Goal: Information Seeking & Learning: Learn about a topic

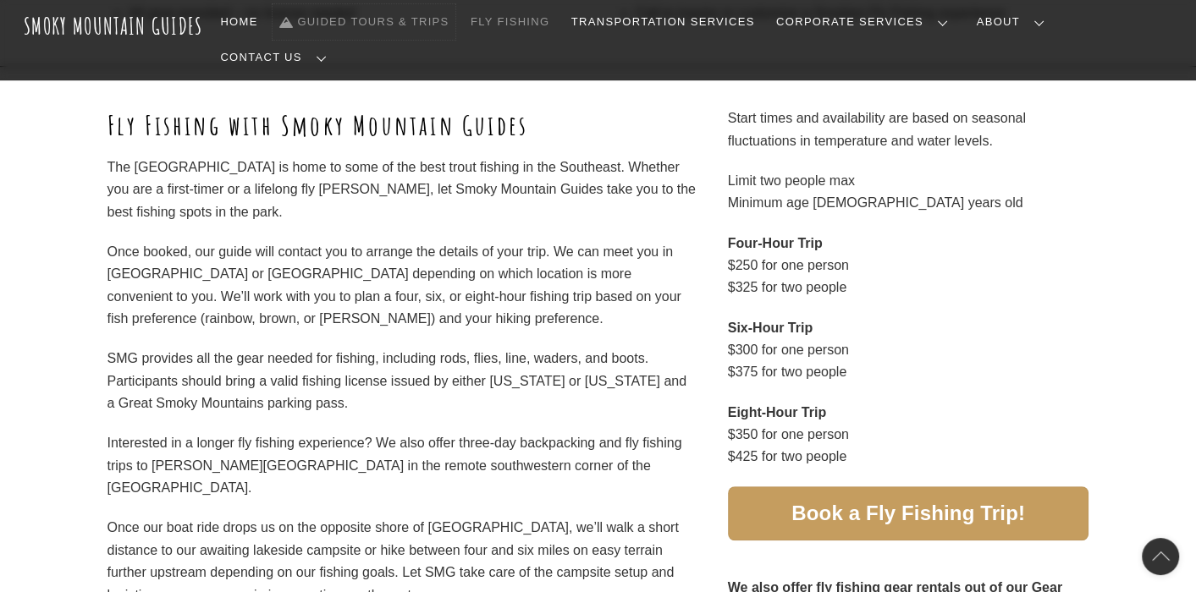
click at [455, 25] on link "Guided Tours & Trips" at bounding box center [363, 22] width 183 height 36
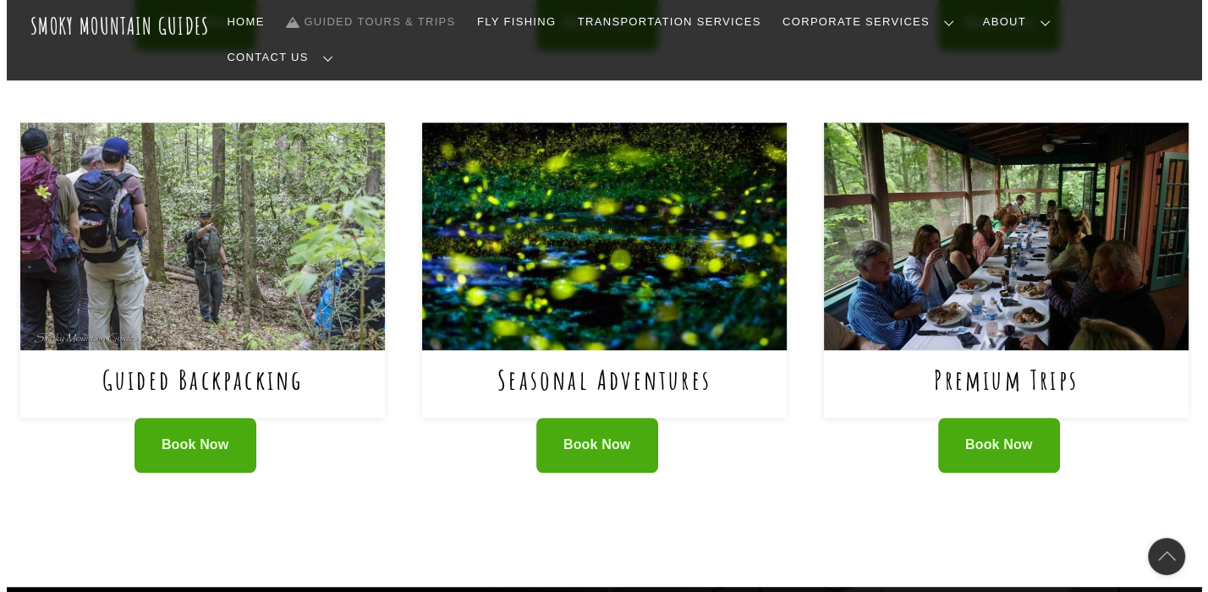
scroll to position [1181, 0]
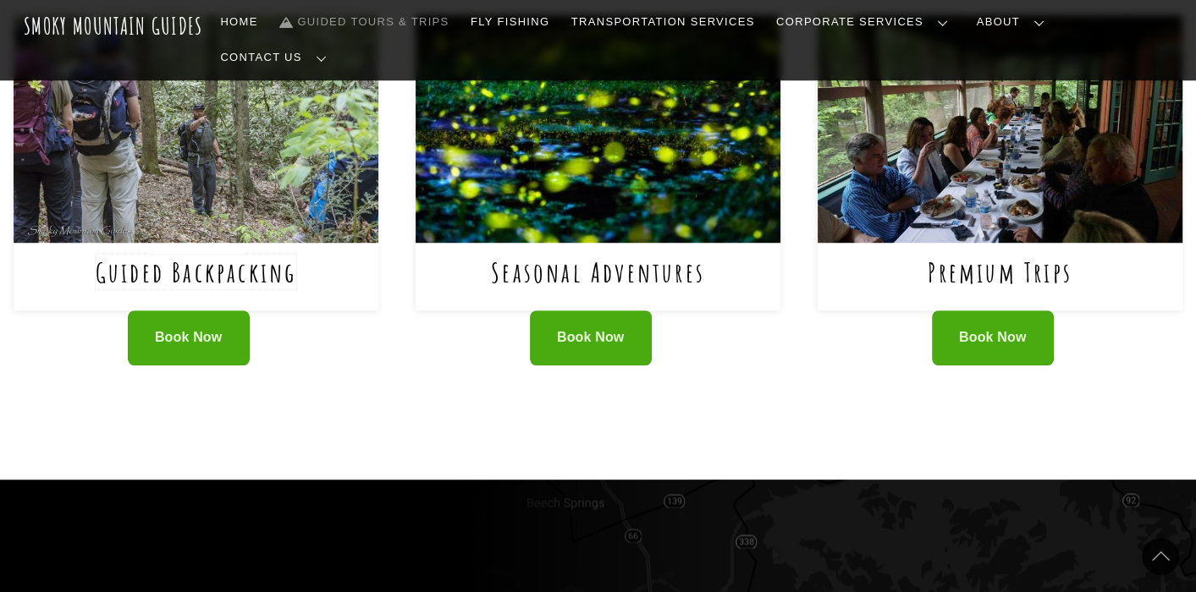
click at [148, 255] on link "Guided Backpacking" at bounding box center [196, 272] width 201 height 35
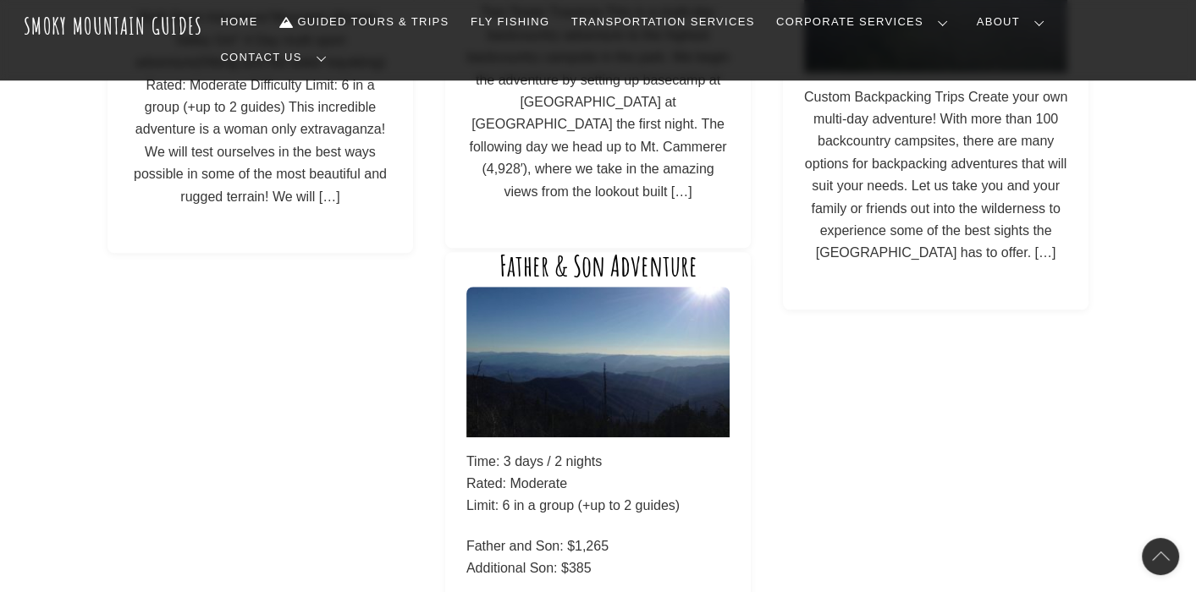
scroll to position [1330, 0]
click at [567, 382] on img at bounding box center [597, 361] width 263 height 150
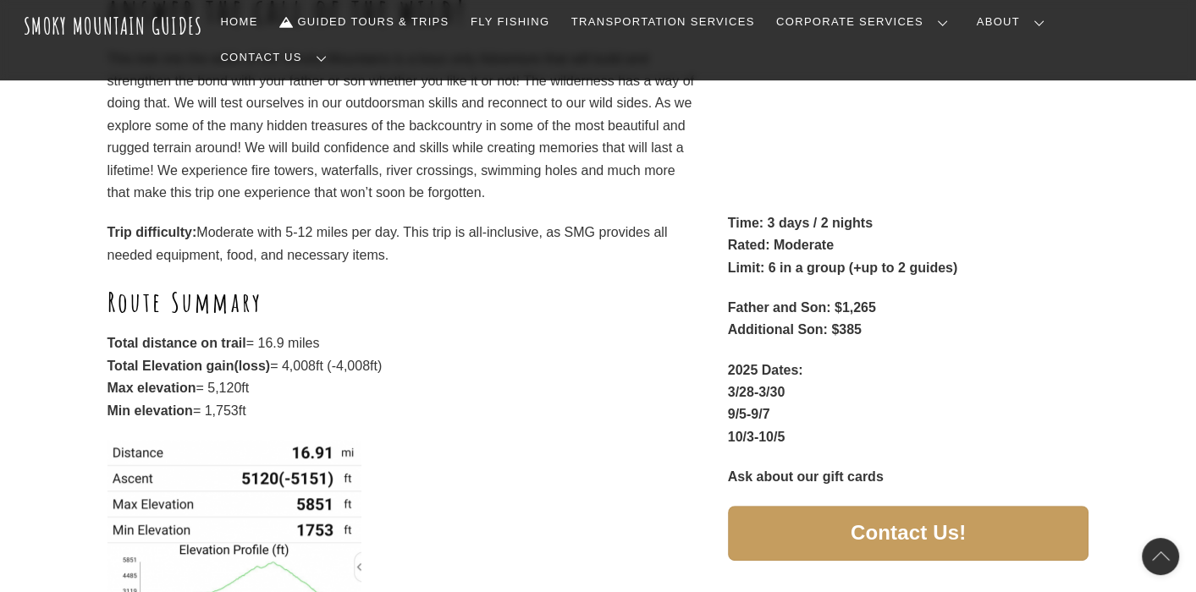
scroll to position [377, 0]
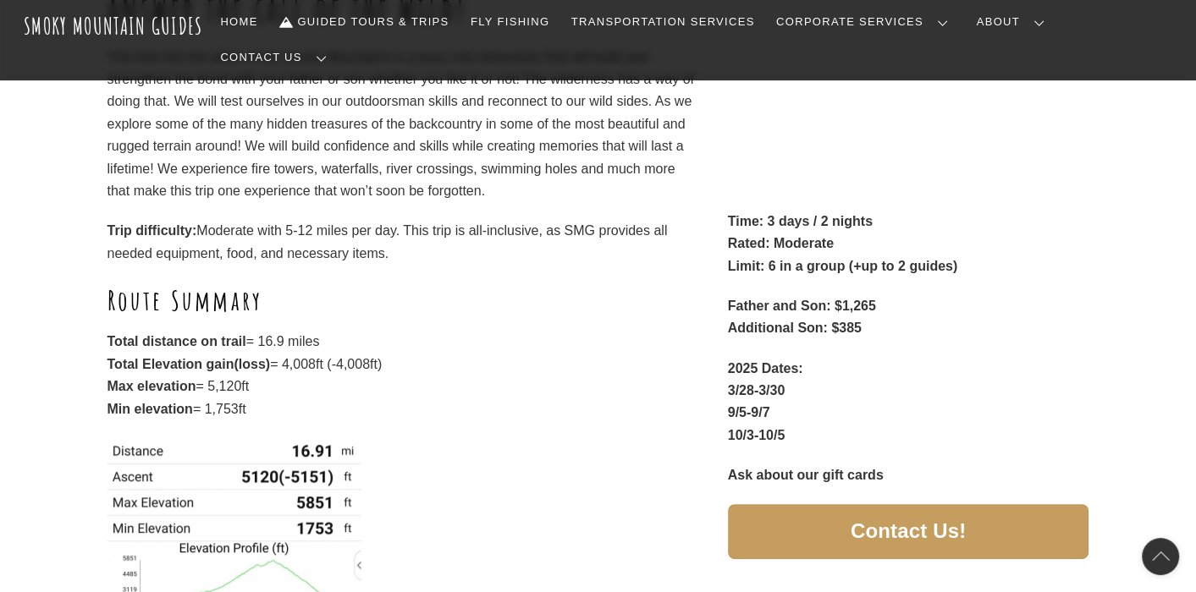
click at [1145, 166] on div "Deep into the forest we will journey to answer the call of the wild! This trek …" at bounding box center [598, 323] width 1196 height 830
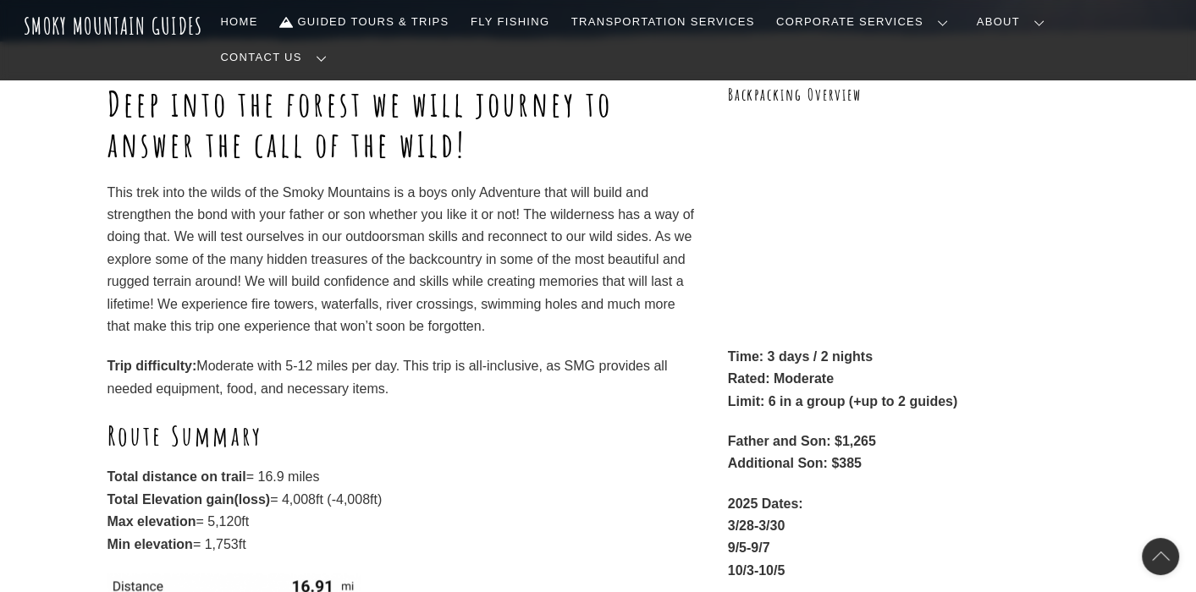
scroll to position [0, 0]
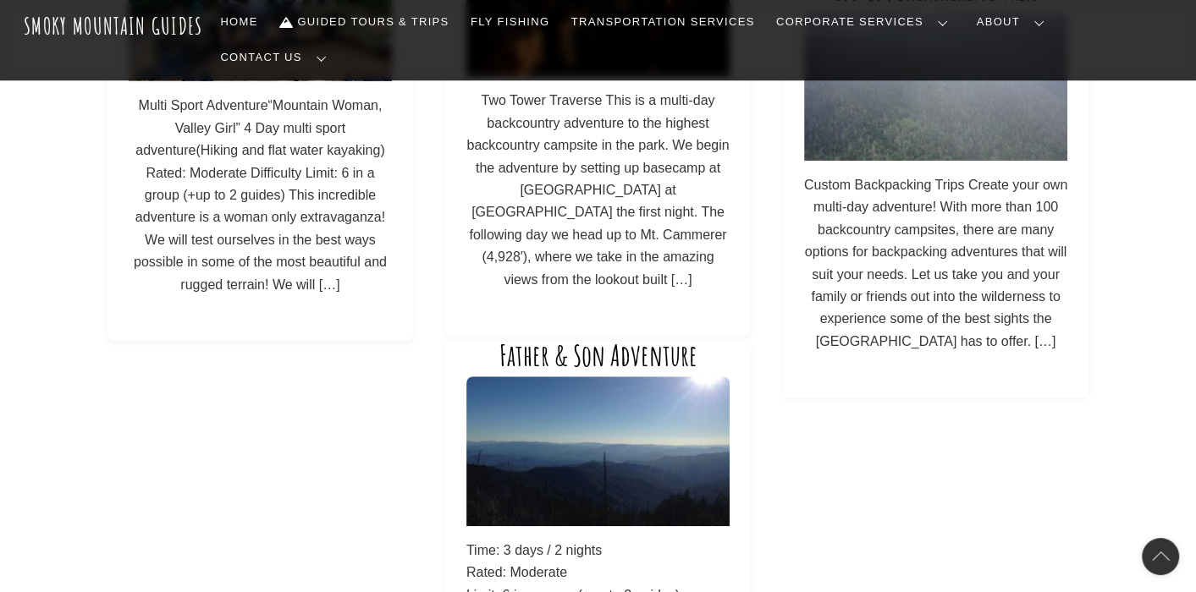
scroll to position [1242, 0]
click at [905, 102] on img at bounding box center [935, 85] width 263 height 150
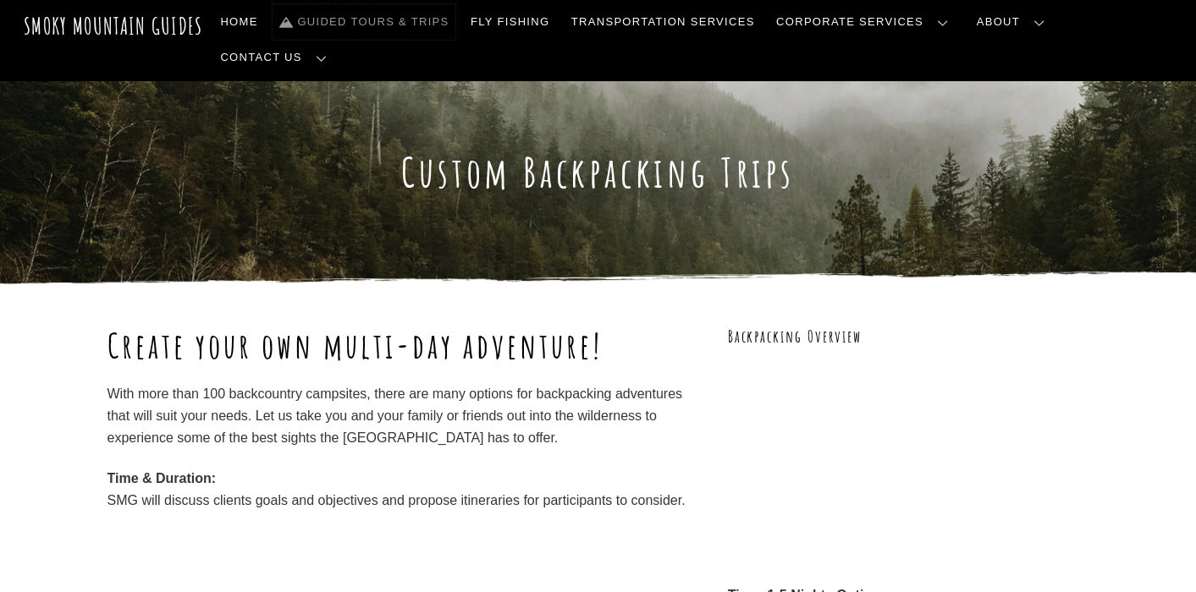
click at [438, 24] on link "Guided Tours & Trips" at bounding box center [363, 22] width 183 height 36
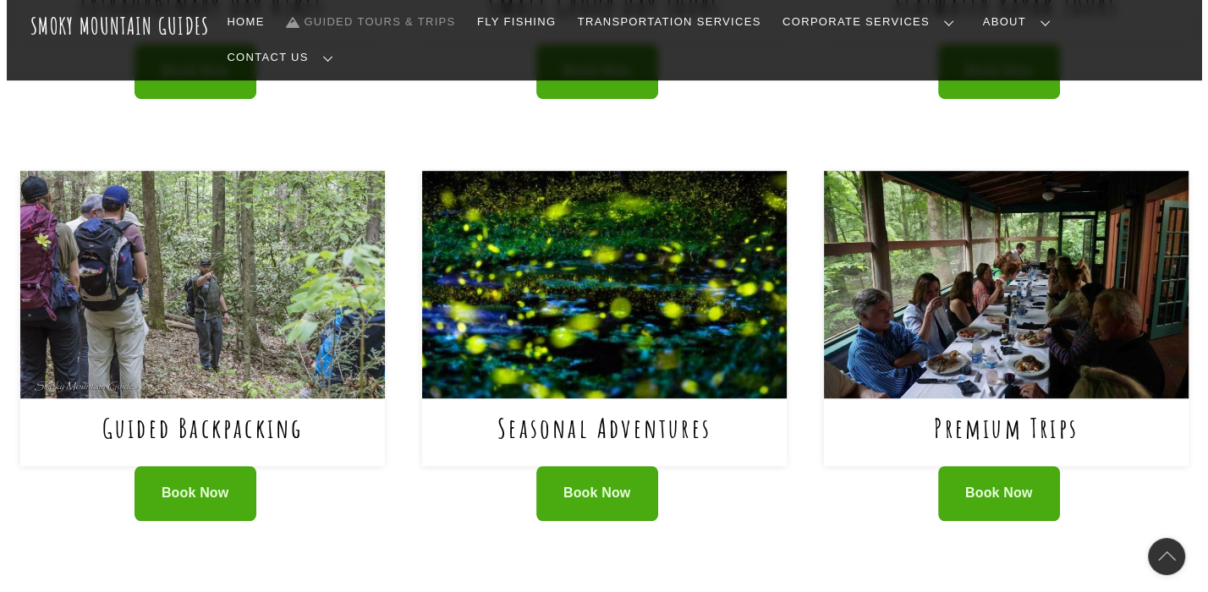
scroll to position [1026, 0]
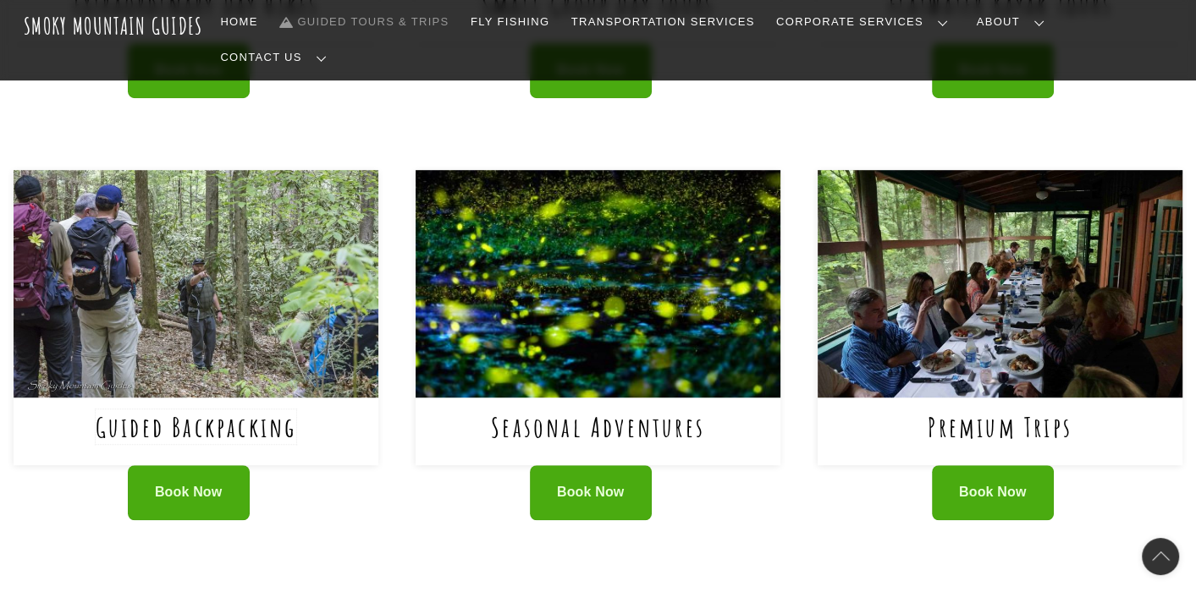
click at [237, 410] on link "Guided Backpacking" at bounding box center [196, 427] width 201 height 35
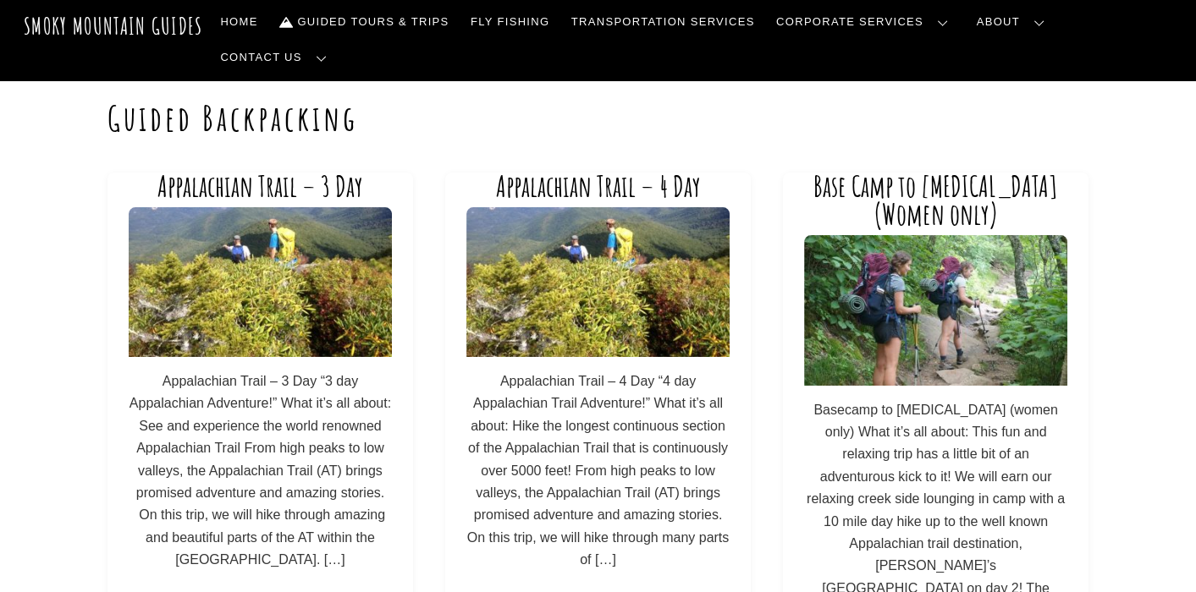
scroll to position [47, 0]
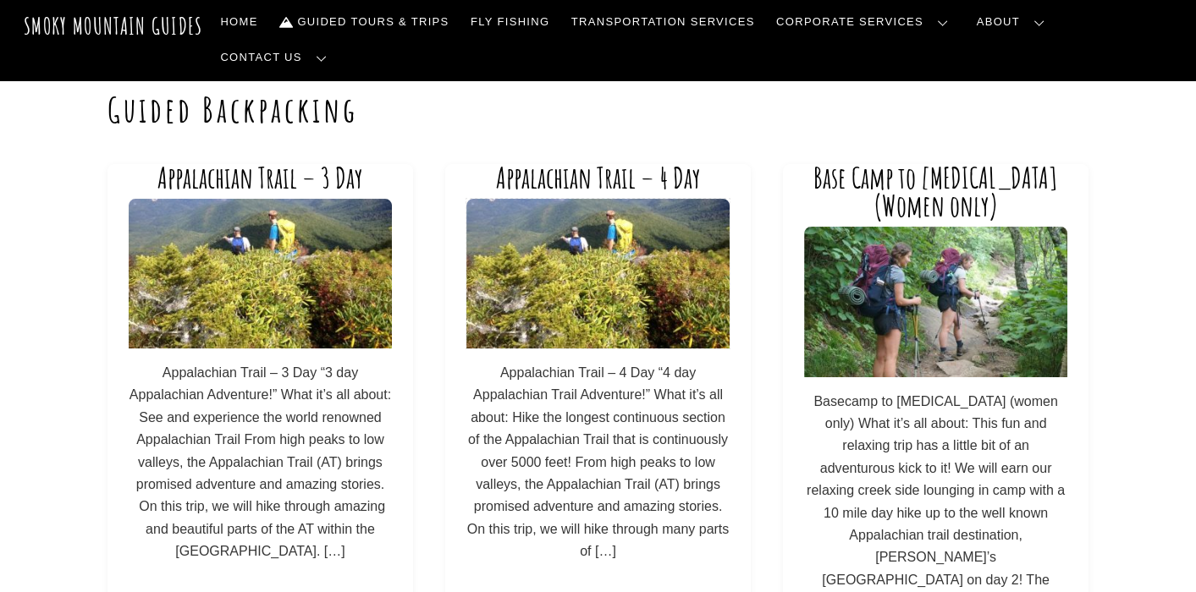
click at [580, 307] on img at bounding box center [597, 274] width 263 height 150
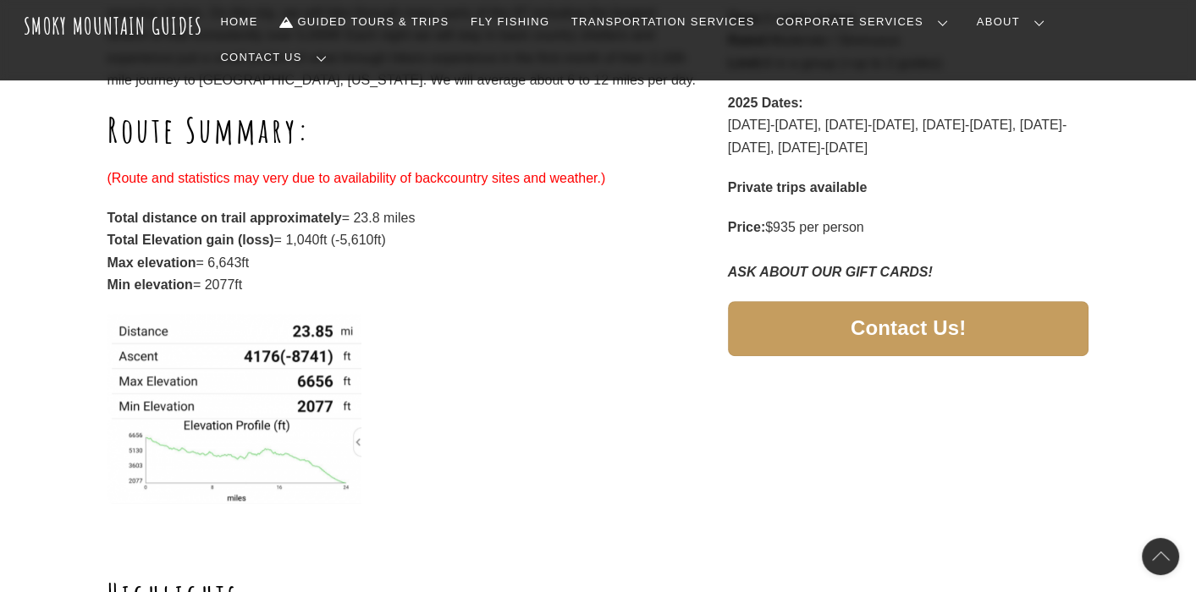
scroll to position [579, 0]
